Goal: Task Accomplishment & Management: Complete application form

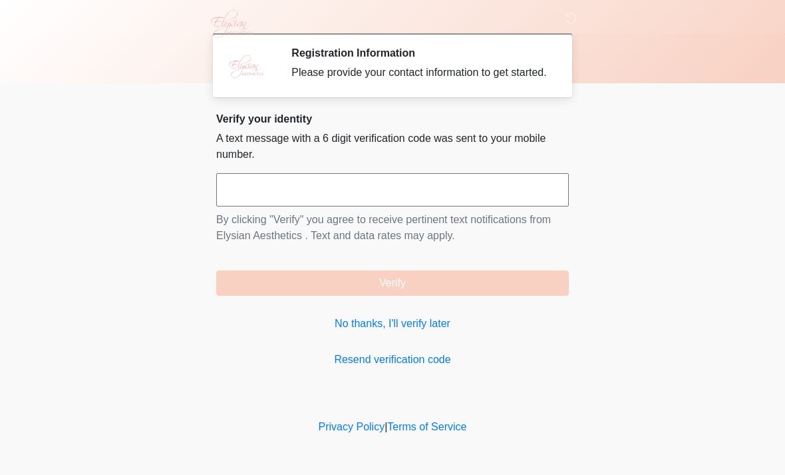
click at [395, 331] on link "No thanks, I'll verify later" at bounding box center [392, 324] width 353 height 16
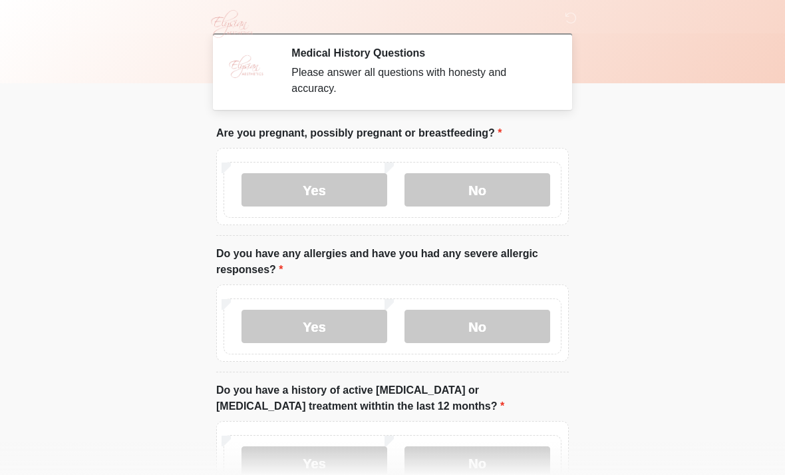
click at [497, 194] on label "No" at bounding box center [478, 189] width 146 height 33
click at [489, 325] on label "No" at bounding box center [478, 326] width 146 height 33
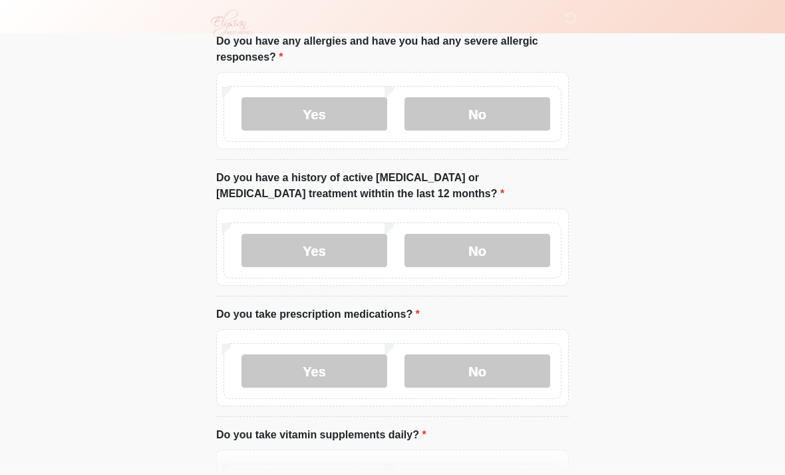
scroll to position [212, 0]
click at [505, 254] on label "No" at bounding box center [478, 250] width 146 height 33
click at [341, 371] on label "Yes" at bounding box center [315, 370] width 146 height 33
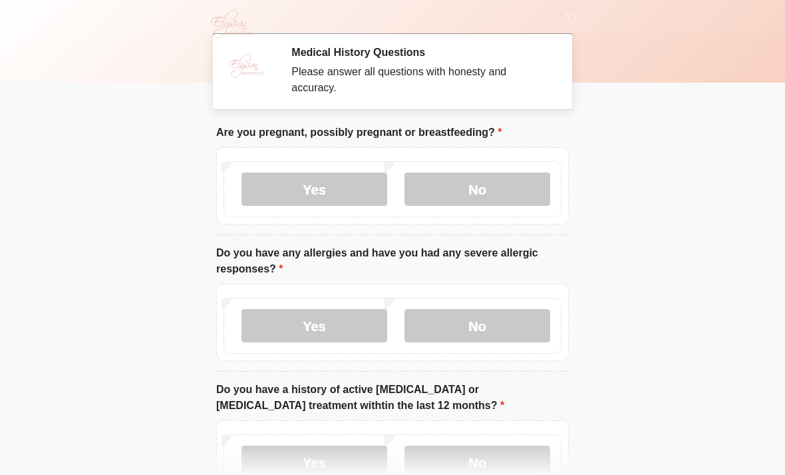
scroll to position [0, 0]
click at [496, 194] on label "No" at bounding box center [478, 189] width 146 height 33
click at [512, 322] on label "No" at bounding box center [478, 326] width 146 height 33
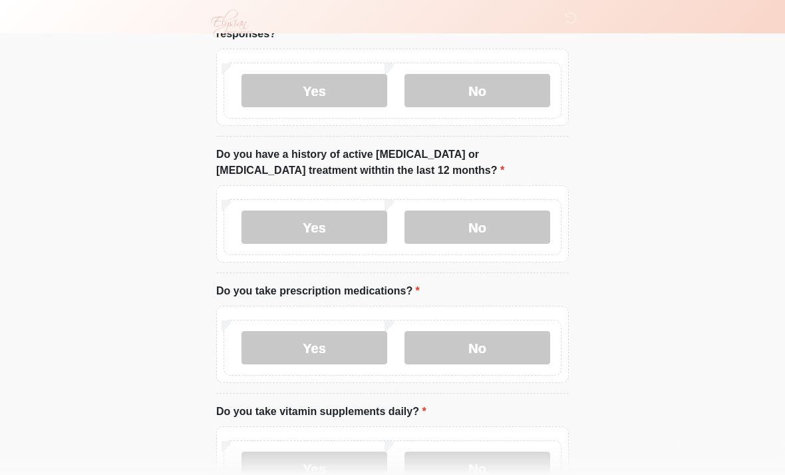
scroll to position [232, 0]
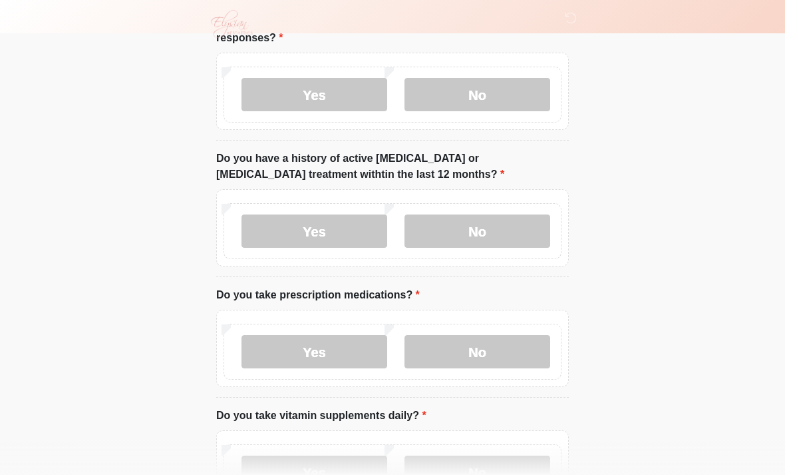
click at [500, 222] on label "No" at bounding box center [478, 230] width 146 height 33
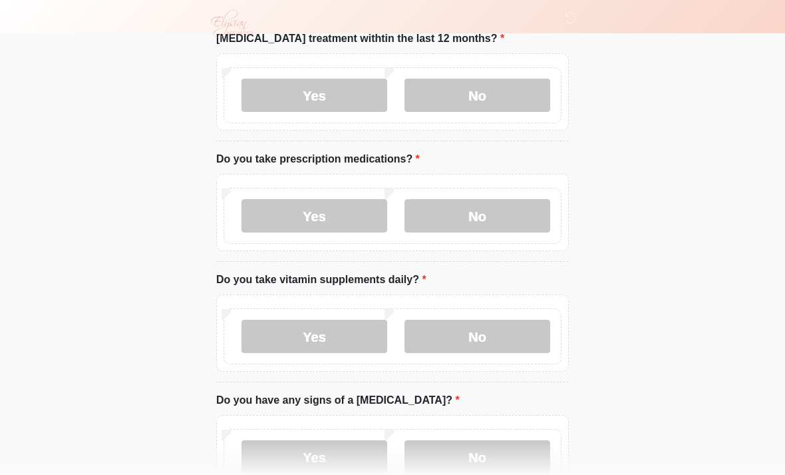
scroll to position [376, 0]
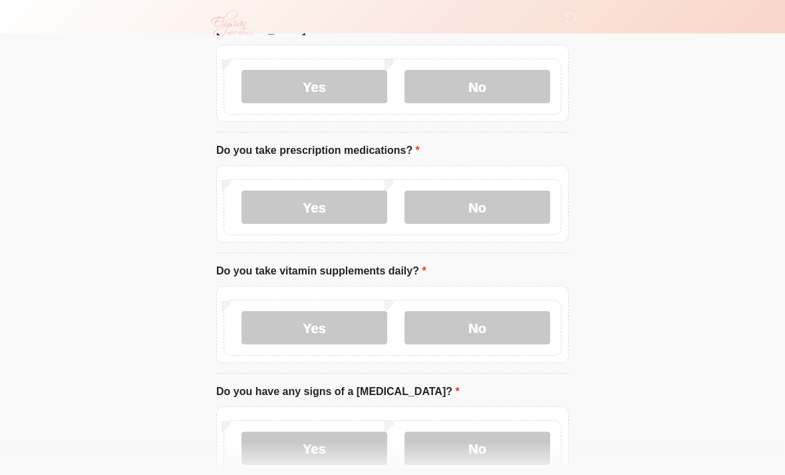
click at [331, 199] on label "Yes" at bounding box center [315, 206] width 146 height 33
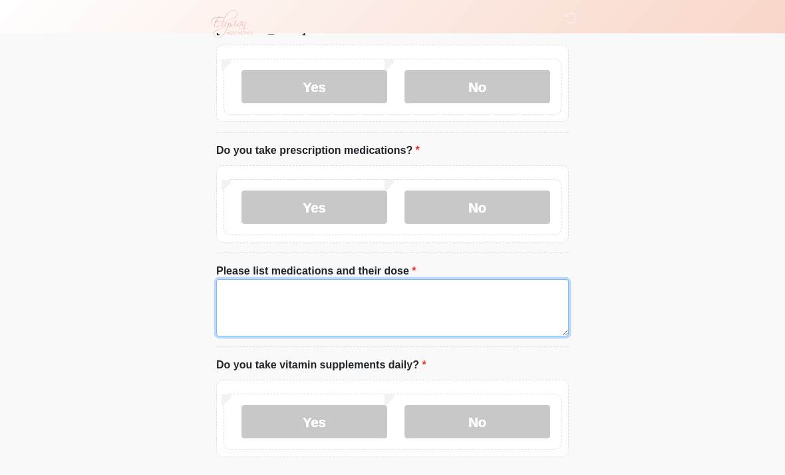
scroll to position [375, 0]
click at [298, 306] on textarea "**********" at bounding box center [392, 308] width 353 height 57
click at [280, 301] on textarea "**********" at bounding box center [392, 308] width 353 height 57
type textarea "**********"
click at [292, 299] on textarea "**********" at bounding box center [392, 308] width 353 height 57
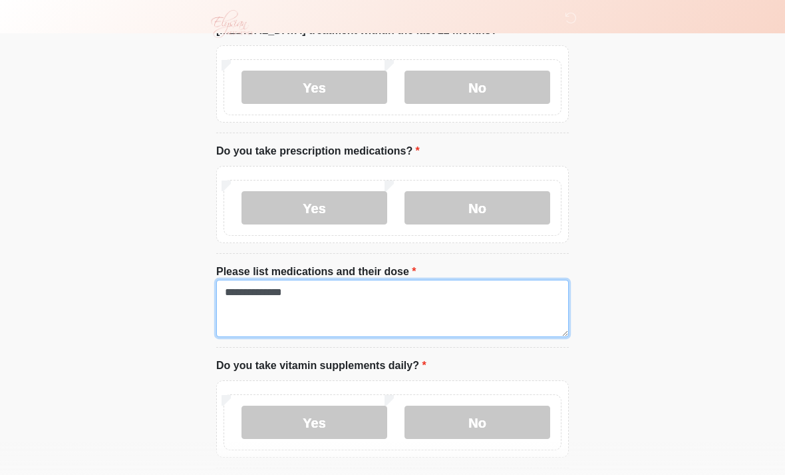
click at [280, 292] on textarea "**********" at bounding box center [392, 308] width 353 height 57
type textarea "**********"
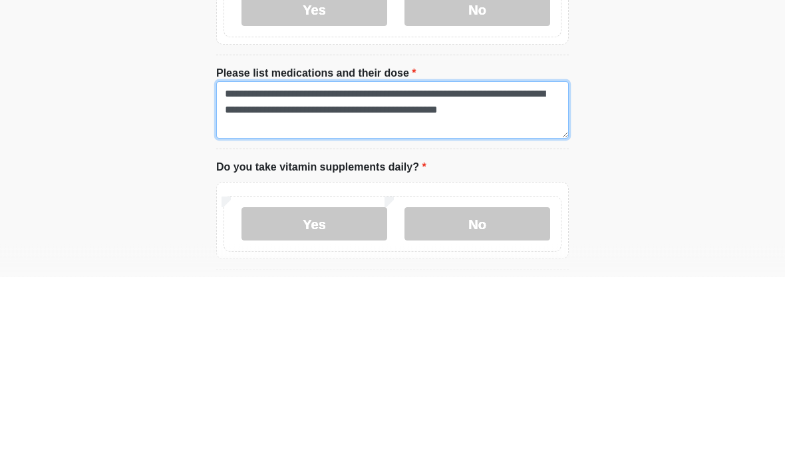
type textarea "**********"
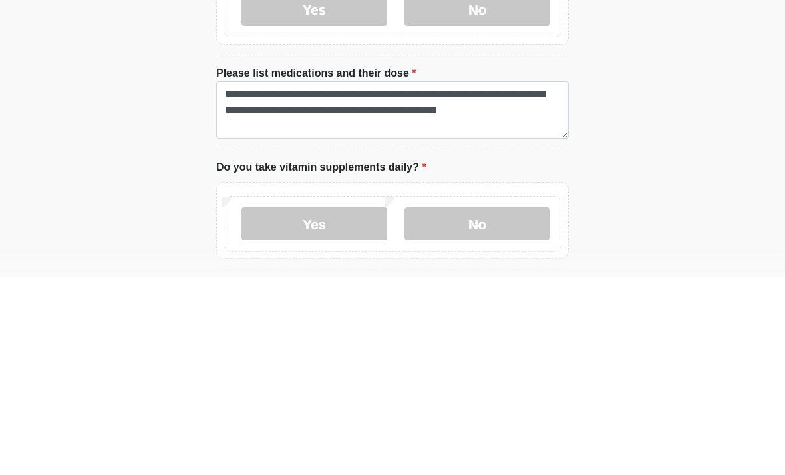
click at [485, 405] on label "No" at bounding box center [478, 421] width 146 height 33
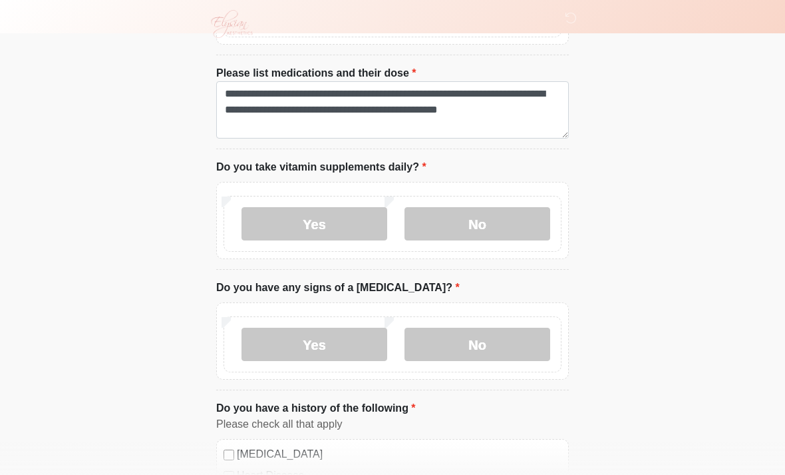
click at [515, 336] on label "No" at bounding box center [478, 343] width 146 height 33
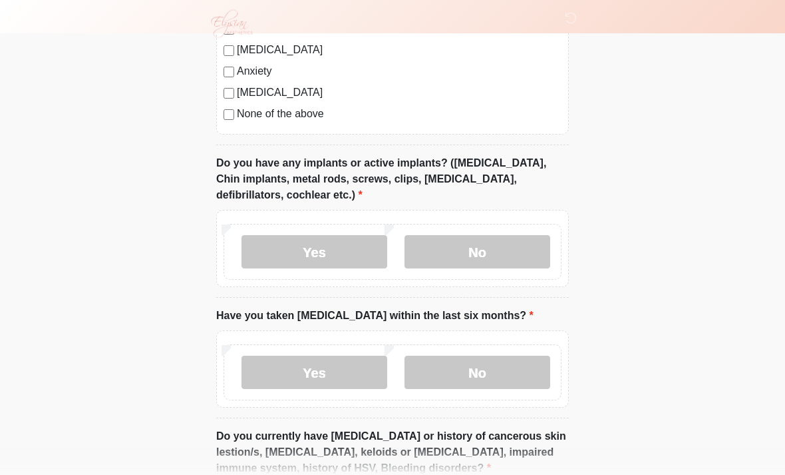
scroll to position [1106, 0]
click at [507, 246] on label "No" at bounding box center [478, 251] width 146 height 33
click at [488, 359] on label "No" at bounding box center [478, 371] width 146 height 33
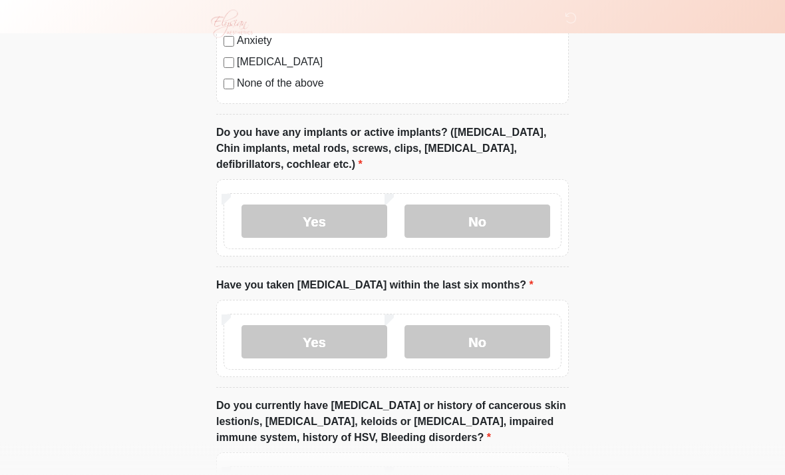
scroll to position [1263, 0]
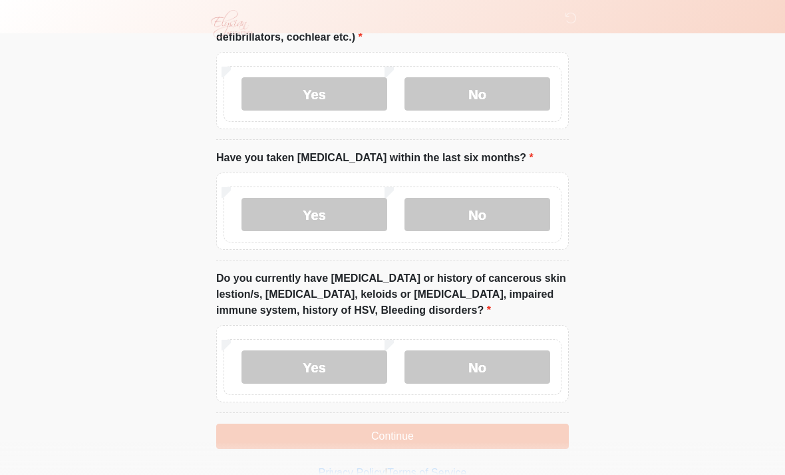
click at [316, 362] on label "Yes" at bounding box center [315, 366] width 146 height 33
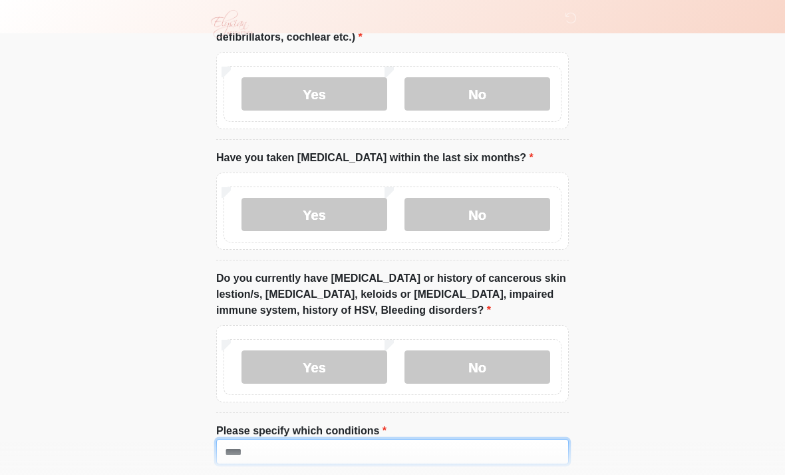
scroll to position [1367, 0]
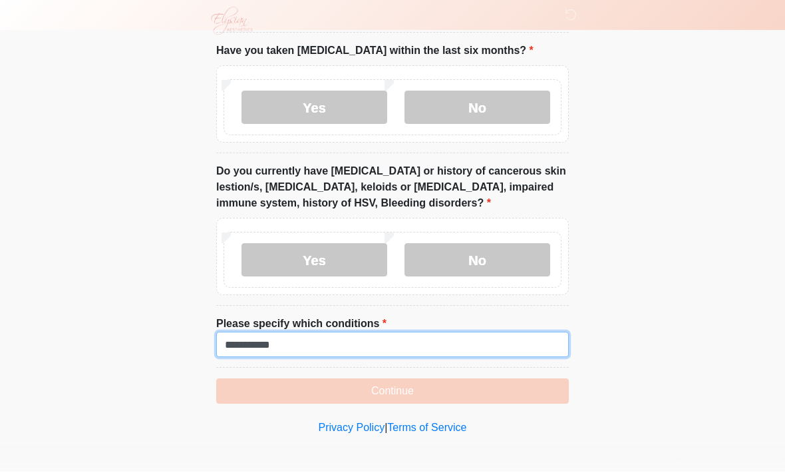
type input "**********"
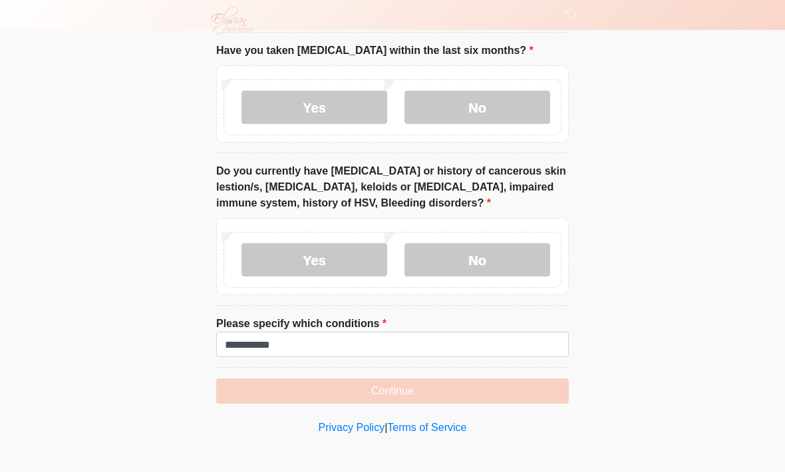
click at [425, 393] on button "Continue" at bounding box center [392, 393] width 353 height 25
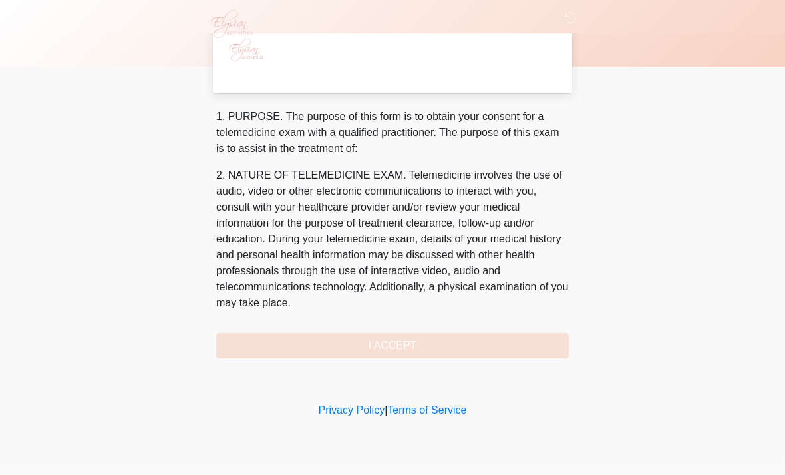
scroll to position [0, 0]
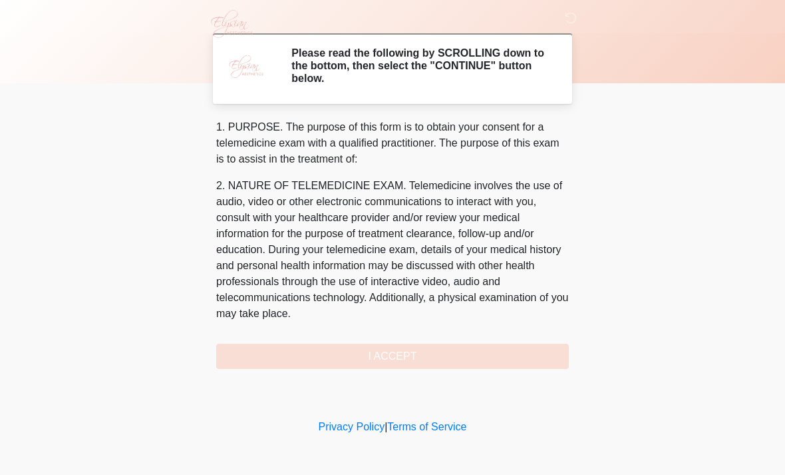
click at [484, 358] on div "1. PURPOSE. The purpose of this form is to obtain your consent for a telemedici…" at bounding box center [392, 244] width 353 height 250
click at [407, 355] on div "1. PURPOSE. The purpose of this form is to obtain your consent for a telemedici…" at bounding box center [392, 244] width 353 height 250
click at [412, 356] on div "1. PURPOSE. The purpose of this form is to obtain your consent for a telemedici…" at bounding box center [392, 244] width 353 height 250
click at [373, 354] on div "1. PURPOSE. The purpose of this form is to obtain your consent for a telemedici…" at bounding box center [392, 244] width 353 height 250
click at [397, 348] on div "1. PURPOSE. The purpose of this form is to obtain your consent for a telemedici…" at bounding box center [392, 244] width 353 height 250
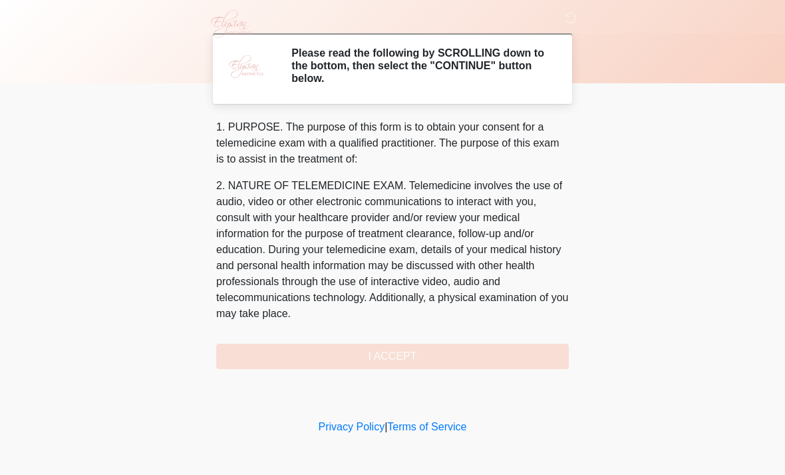
click at [422, 354] on div "1. PURPOSE. The purpose of this form is to obtain your consent for a telemedici…" at bounding box center [392, 244] width 353 height 250
click at [451, 353] on div "1. PURPOSE. The purpose of this form is to obtain your consent for a telemedici…" at bounding box center [392, 244] width 353 height 250
click at [405, 357] on div "1. PURPOSE. The purpose of this form is to obtain your consent for a telemedici…" at bounding box center [392, 244] width 353 height 250
click at [410, 361] on div "1. PURPOSE. The purpose of this form is to obtain your consent for a telemedici…" at bounding box center [392, 244] width 353 height 250
click at [399, 351] on div "1. PURPOSE. The purpose of this form is to obtain your consent for a telemedici…" at bounding box center [392, 244] width 353 height 250
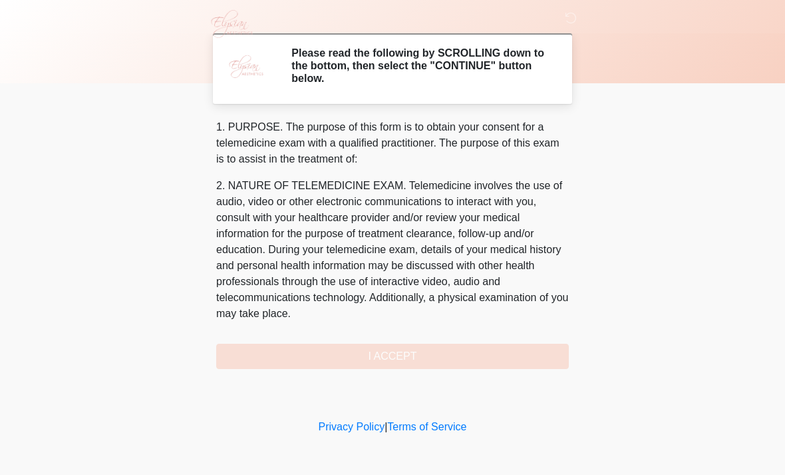
click at [404, 362] on div "1. PURPOSE. The purpose of this form is to obtain your consent for a telemedici…" at bounding box center [392, 244] width 353 height 250
click at [425, 354] on div "1. PURPOSE. The purpose of this form is to obtain your consent for a telemedici…" at bounding box center [392, 244] width 353 height 250
click at [3, 252] on body "‎ ‎ ‎ ‎ Please read the following by SCROLLING down to the bottom, then select …" at bounding box center [392, 237] width 785 height 475
click at [397, 358] on div "1. PURPOSE. The purpose of this form is to obtain your consent for a telemedici…" at bounding box center [392, 244] width 353 height 250
click at [398, 357] on div "1. PURPOSE. The purpose of this form is to obtain your consent for a telemedici…" at bounding box center [392, 244] width 353 height 250
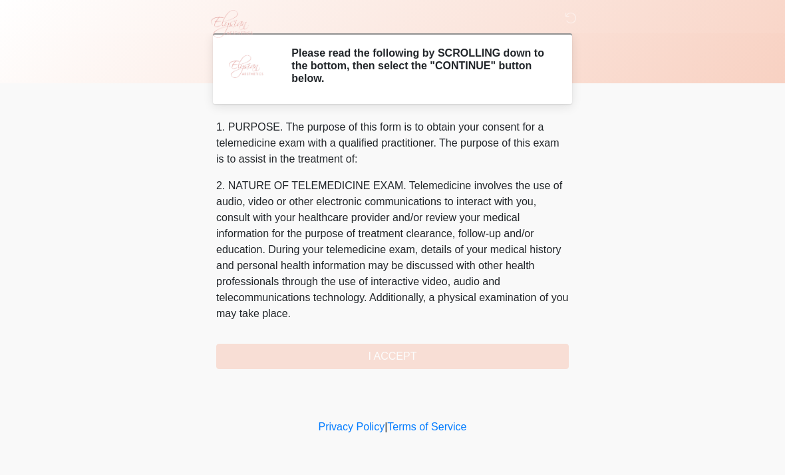
click at [389, 358] on div "1. PURPOSE. The purpose of this form is to obtain your consent for a telemedici…" at bounding box center [392, 244] width 353 height 250
click at [389, 352] on div "1. PURPOSE. The purpose of this form is to obtain your consent for a telemedici…" at bounding box center [392, 244] width 353 height 250
click at [387, 359] on div "1. PURPOSE. The purpose of this form is to obtain your consent for a telemedici…" at bounding box center [392, 244] width 353 height 250
click at [387, 355] on div "1. PURPOSE. The purpose of this form is to obtain your consent for a telemedici…" at bounding box center [392, 244] width 353 height 250
click at [394, 353] on div "1. PURPOSE. The purpose of this form is to obtain your consent for a telemedici…" at bounding box center [392, 244] width 353 height 250
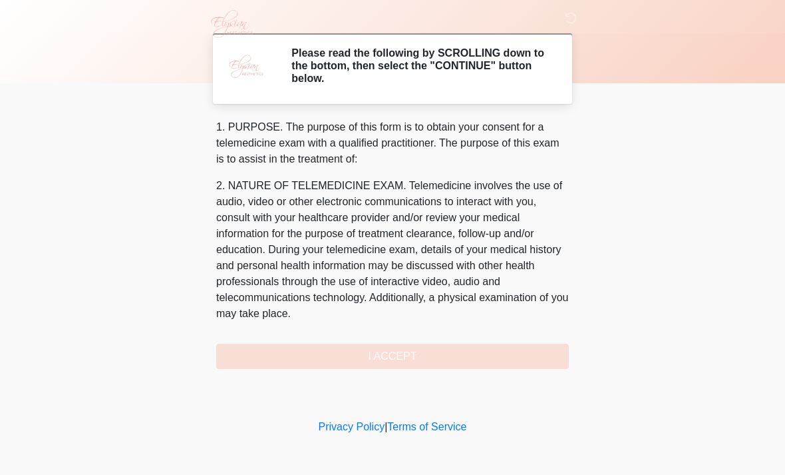
click at [394, 352] on div "1. PURPOSE. The purpose of this form is to obtain your consent for a telemedici…" at bounding box center [392, 244] width 353 height 250
click at [388, 355] on div "1. PURPOSE. The purpose of this form is to obtain your consent for a telemedici…" at bounding box center [392, 244] width 353 height 250
click at [393, 358] on div "1. PURPOSE. The purpose of this form is to obtain your consent for a telemedici…" at bounding box center [392, 244] width 353 height 250
click at [390, 357] on div "1. PURPOSE. The purpose of this form is to obtain your consent for a telemedici…" at bounding box center [392, 244] width 353 height 250
click at [391, 357] on div "1. PURPOSE. The purpose of this form is to obtain your consent for a telemedici…" at bounding box center [392, 244] width 353 height 250
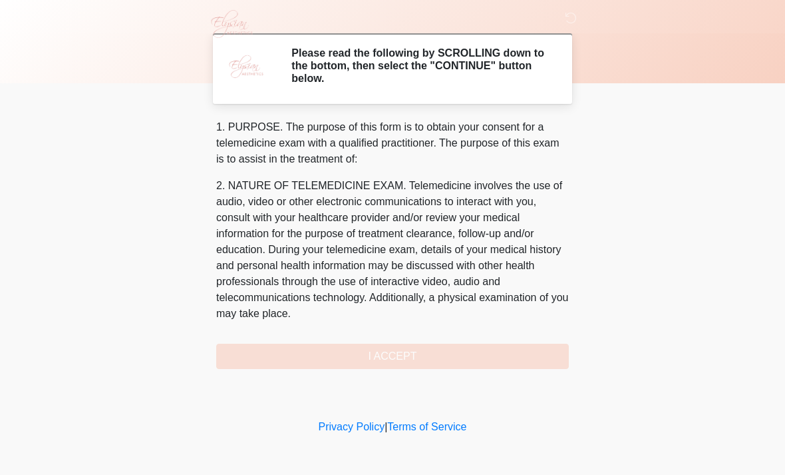
click at [386, 71] on h2 "Please read the following by SCROLLING down to the bottom, then select the "CON…" at bounding box center [421, 66] width 258 height 39
click at [482, 67] on h2 "Please read the following by SCROLLING down to the bottom, then select the "CON…" at bounding box center [421, 66] width 258 height 39
click at [406, 357] on div "1. PURPOSE. The purpose of this form is to obtain your consent for a telemedici…" at bounding box center [392, 244] width 353 height 250
click at [389, 358] on div "1. PURPOSE. The purpose of this form is to obtain your consent for a telemedici…" at bounding box center [392, 244] width 353 height 250
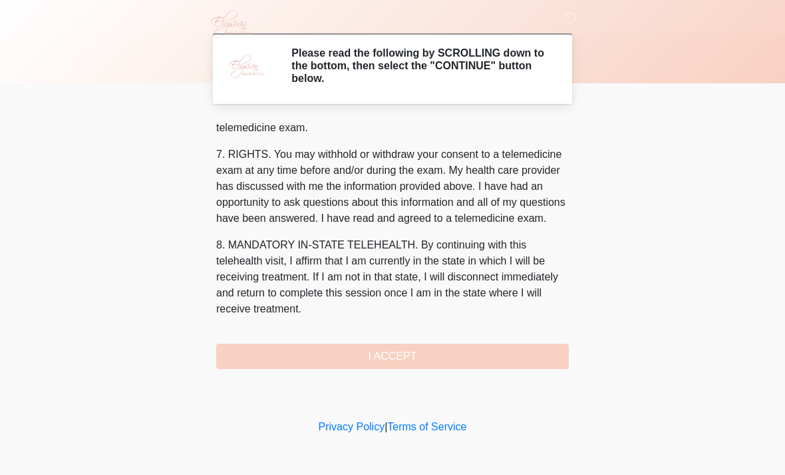
scroll to position [596, 0]
click at [279, 292] on p "8. MANDATORY IN-STATE TELEHEALTH. By continuing with this telehealth visit, I a…" at bounding box center [392, 277] width 353 height 80
click at [363, 358] on button "I ACCEPT" at bounding box center [392, 355] width 353 height 25
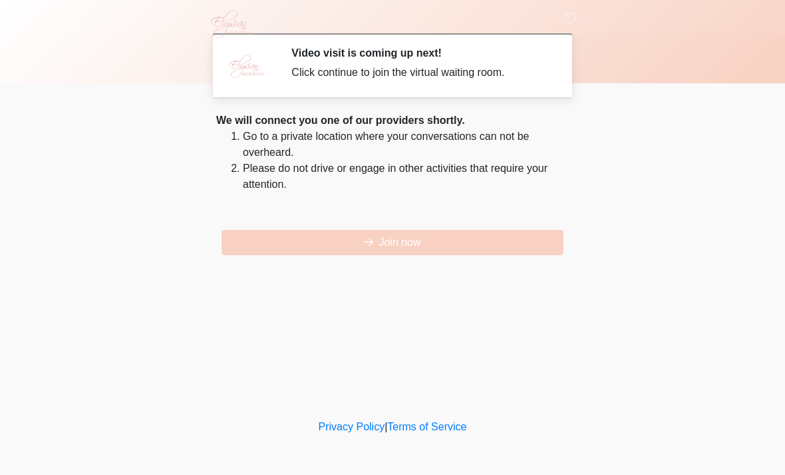
click at [409, 244] on button "Join now" at bounding box center [393, 242] width 342 height 25
